Goal: Task Accomplishment & Management: Manage account settings

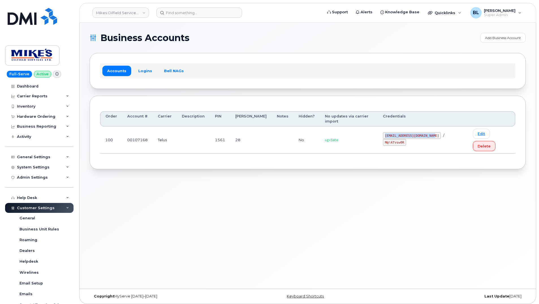
drag, startPoint x: 376, startPoint y: 130, endPoint x: 425, endPoint y: 129, distance: 49.2
click at [425, 129] on td "[EMAIL_ADDRESS][DOMAIN_NAME] / M@!ATvsw0R" at bounding box center [423, 139] width 90 height 27
copy code "[EMAIL_ADDRESS][DOMAIN_NAME]"
click at [430, 75] on div "Accounts Logins Bell NAGs" at bounding box center [307, 70] width 415 height 15
drag, startPoint x: 434, startPoint y: 127, endPoint x: 455, endPoint y: 131, distance: 21.2
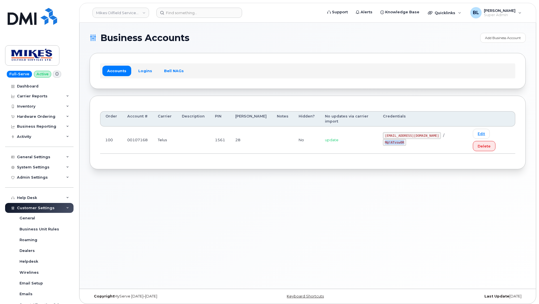
click at [455, 132] on div "mikes.oilfield@outlook.com / M@!ATvsw0R" at bounding box center [423, 139] width 80 height 14
copy code "M@!ATvsw0R"
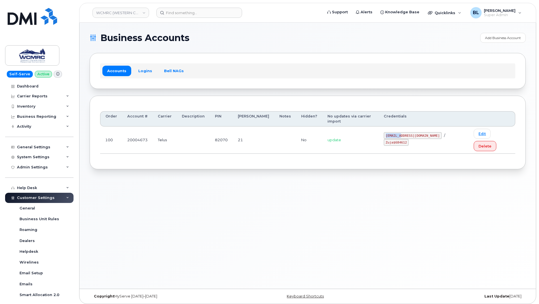
drag, startPoint x: 397, startPoint y: 130, endPoint x: 412, endPoint y: 129, distance: 14.8
click at [412, 132] on code "ap@wcmrc.com" at bounding box center [413, 135] width 58 height 7
drag, startPoint x: 397, startPoint y: 127, endPoint x: 419, endPoint y: 130, distance: 22.2
click at [419, 132] on code "ap@wcmrc.com" at bounding box center [413, 135] width 58 height 7
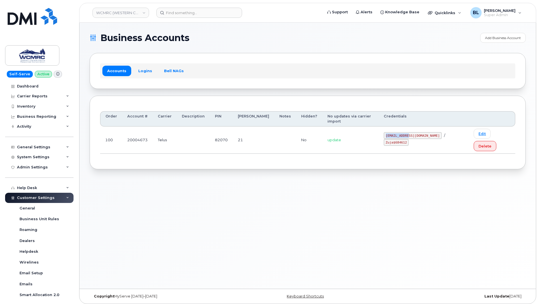
copy code "ap@wcmrc.com"
drag, startPoint x: 428, startPoint y: 126, endPoint x: 449, endPoint y: 131, distance: 21.5
click at [449, 131] on td "ap@wcmrc.com / Zuja$684612" at bounding box center [424, 139] width 90 height 27
copy code "Zuja$684612"
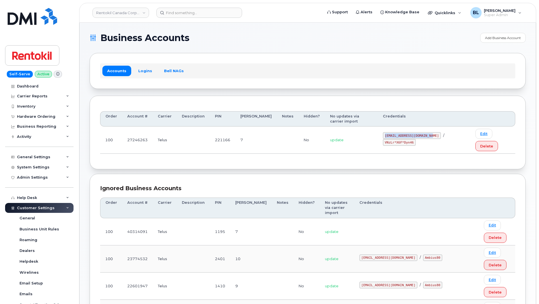
drag, startPoint x: 375, startPoint y: 128, endPoint x: 422, endPoint y: 130, distance: 46.7
click at [422, 132] on code "malorie.bell@rentokil.com" at bounding box center [412, 135] width 58 height 7
copy code "malorie.bell@rentokil.com"
drag, startPoint x: 431, startPoint y: 128, endPoint x: 459, endPoint y: 126, distance: 27.5
click at [416, 139] on code "VNzLr*X6F*Dyn46" at bounding box center [399, 142] width 33 height 7
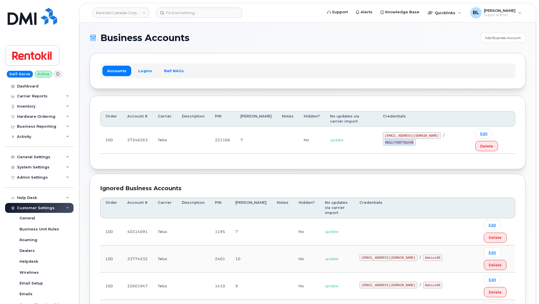
copy code "VNzLr*X6F*Dyn46"
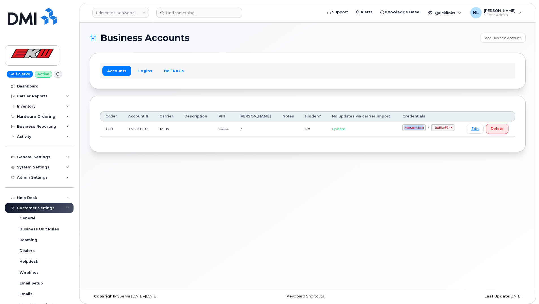
drag, startPoint x: 398, startPoint y: 130, endPoint x: 415, endPoint y: 132, distance: 17.0
click at [415, 132] on td "kenworthsm / !DWEkpF1hK" at bounding box center [429, 128] width 64 height 15
copy code "kenworthsm"
drag, startPoint x: 426, startPoint y: 129, endPoint x: 446, endPoint y: 133, distance: 20.3
click at [446, 133] on td "kenworthsm / !DWEkpF1hK" at bounding box center [429, 128] width 64 height 15
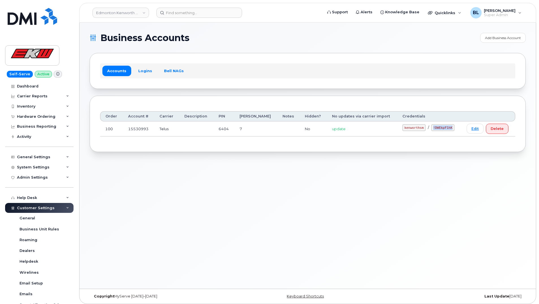
copy code "!DWEkpF1hK"
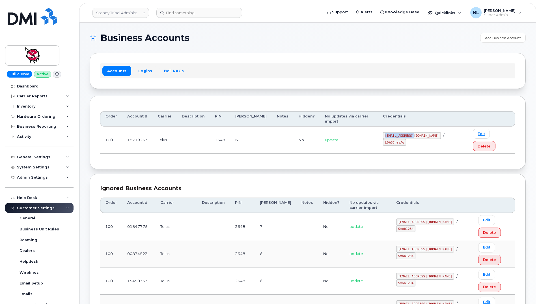
drag, startPoint x: 391, startPoint y: 125, endPoint x: 419, endPoint y: 131, distance: 28.6
click at [419, 131] on td "18719263@sm.com / L0@BCnesAg" at bounding box center [423, 139] width 90 height 27
copy code "18719263@sm.com"
drag, startPoint x: 430, startPoint y: 129, endPoint x: 449, endPoint y: 130, distance: 19.0
click at [406, 139] on code "L0@BCnesAg" at bounding box center [394, 142] width 23 height 7
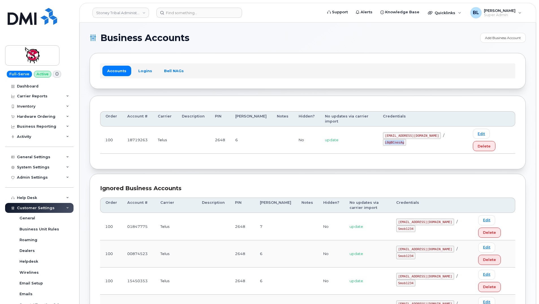
copy code "L0@BCnesAg"
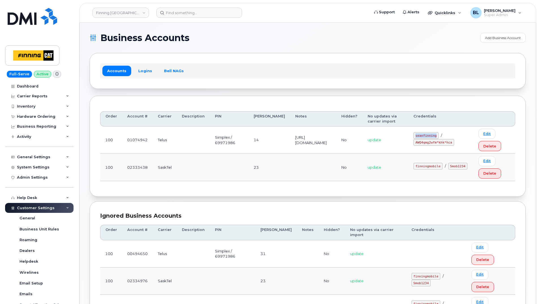
drag, startPoint x: 426, startPoint y: 139, endPoint x: 449, endPoint y: 141, distance: 23.0
click at [449, 141] on td "seanfinning / AWQ4qmg2wfm*khk*hca" at bounding box center [440, 139] width 65 height 27
copy code "seanfinning"
drag, startPoint x: 427, startPoint y: 148, endPoint x: 464, endPoint y: 150, distance: 36.9
click at [464, 146] on div "seanfinning / AWQ4qmg2wfm*khk*hca" at bounding box center [441, 139] width 55 height 14
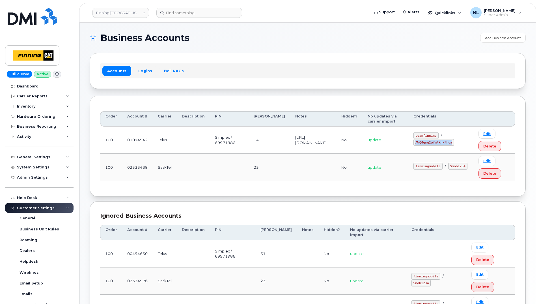
copy code "AWQ4qmg2wfm*khk*hca"
